Goal: Task Accomplishment & Management: Manage account settings

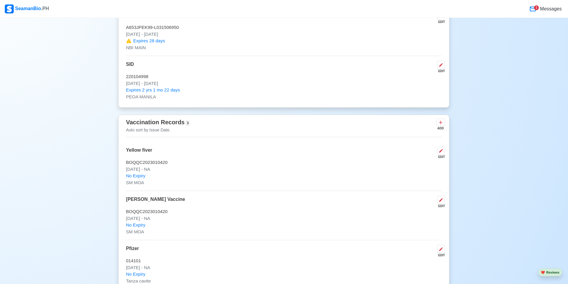
scroll to position [507, 0]
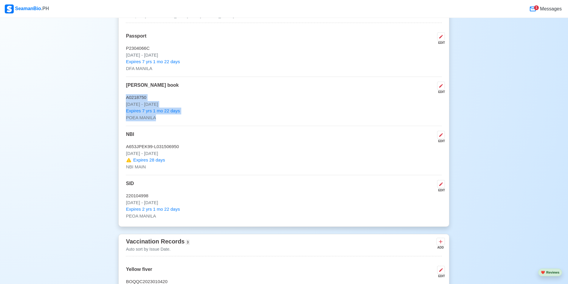
drag, startPoint x: 126, startPoint y: 98, endPoint x: 169, endPoint y: 123, distance: 50.1
click at [169, 123] on div "Travel Documents 4 Passport, [GEOGRAPHIC_DATA] Visa, [PERSON_NAME] Book, etc. A…" at bounding box center [283, 114] width 331 height 226
copy div "A0218750 [DATE] - [DATE] Expires 7 yrs 1 mo 22 days POEA [GEOGRAPHIC_DATA]"
drag, startPoint x: 126, startPoint y: 47, endPoint x: 157, endPoint y: 51, distance: 31.3
click at [157, 51] on p "P2304066C" at bounding box center [284, 48] width 316 height 7
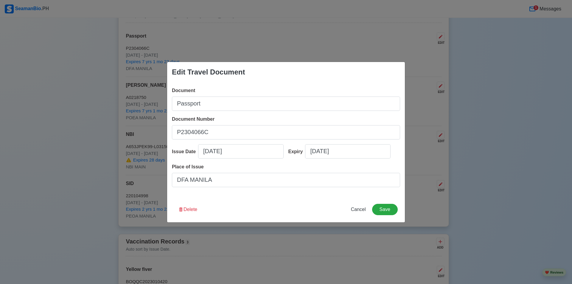
click at [271, 40] on div "Edit Travel Document Document Passport Document Number [PASSPORT] Issue Date [D…" at bounding box center [286, 142] width 572 height 284
click at [380, 210] on button "Save" at bounding box center [385, 209] width 26 height 11
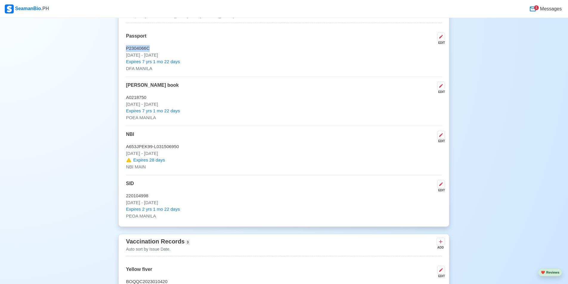
drag, startPoint x: 124, startPoint y: 49, endPoint x: 151, endPoint y: 52, distance: 27.4
click at [151, 52] on div "Travel Documents 4 Passport, [GEOGRAPHIC_DATA] Visa, [PERSON_NAME] Book, etc. A…" at bounding box center [283, 114] width 331 height 226
copy p "P2304066C"
drag, startPoint x: 124, startPoint y: 55, endPoint x: 182, endPoint y: 58, distance: 57.6
click at [182, 58] on div "Travel Documents 4 Passport, [GEOGRAPHIC_DATA] Visa, [PERSON_NAME] Book, etc. A…" at bounding box center [283, 114] width 331 height 226
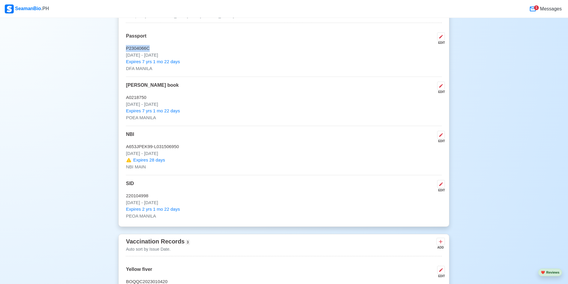
copy p "[DATE] - [DATE]"
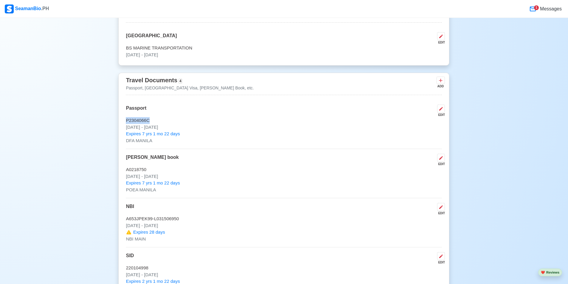
scroll to position [447, 0]
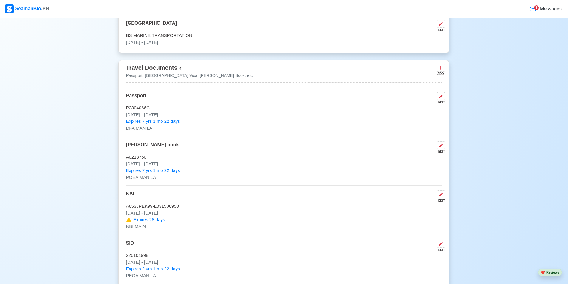
click at [154, 154] on p "[PERSON_NAME] book" at bounding box center [152, 147] width 53 height 13
drag, startPoint x: 123, startPoint y: 156, endPoint x: 149, endPoint y: 157, distance: 25.4
click at [149, 157] on div "Travel Documents 4 Passport, [GEOGRAPHIC_DATA] Visa, [PERSON_NAME] Book, etc. A…" at bounding box center [283, 173] width 331 height 226
copy p "A0218750"
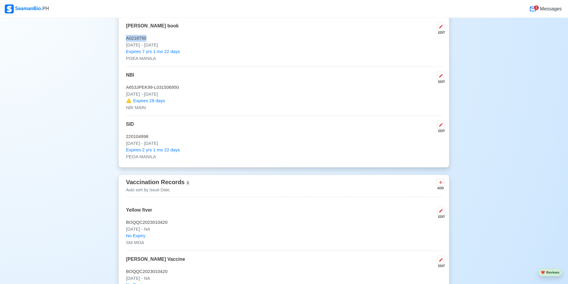
scroll to position [507, 0]
